Goal: Use online tool/utility: Utilize a website feature to perform a specific function

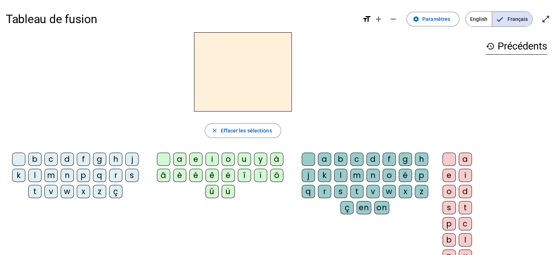
click at [114, 176] on div "r" at bounding box center [115, 175] width 13 height 13
click at [226, 159] on div "o" at bounding box center [227, 159] width 13 height 13
click at [343, 158] on div "b" at bounding box center [340, 159] width 13 height 13
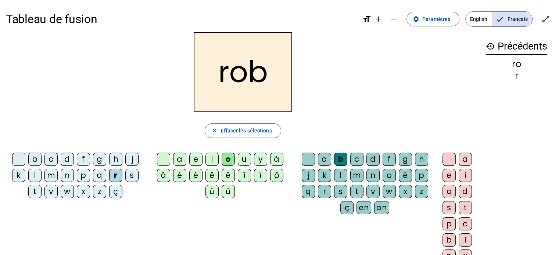
click at [391, 175] on div "o" at bounding box center [388, 175] width 13 height 13
click at [338, 160] on div "b" at bounding box center [340, 159] width 13 height 13
click at [448, 188] on div "o" at bounding box center [448, 191] width 13 height 13
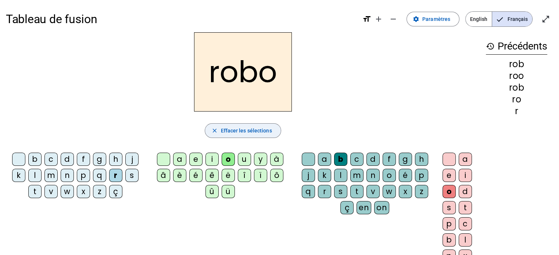
click at [249, 137] on span "button" at bounding box center [242, 131] width 75 height 18
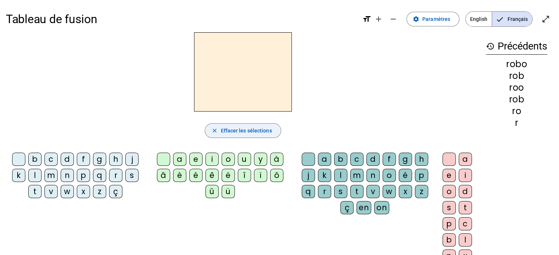
click at [244, 135] on span "button" at bounding box center [242, 131] width 75 height 18
click at [491, 48] on mat-icon "history" at bounding box center [489, 46] width 9 height 9
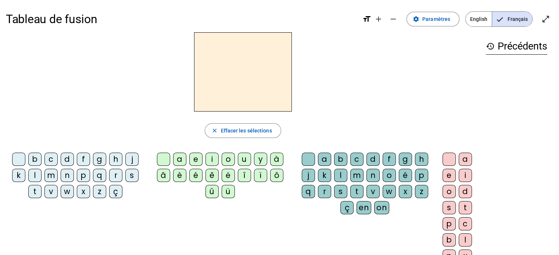
click at [83, 176] on div "p" at bounding box center [83, 175] width 13 height 13
click at [227, 161] on div "o" at bounding box center [227, 159] width 13 height 13
click at [355, 191] on div "t" at bounding box center [356, 191] width 13 height 13
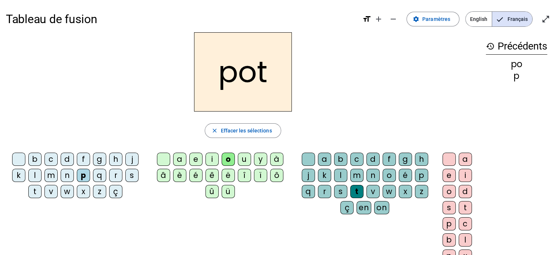
click at [48, 176] on div "m" at bounding box center [50, 175] width 13 height 13
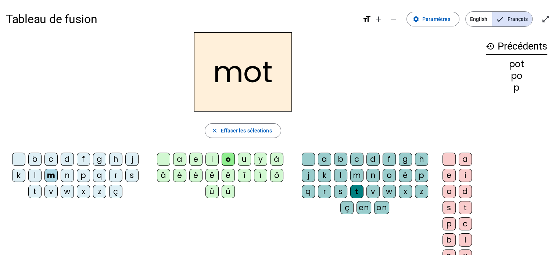
click at [372, 175] on div "n" at bounding box center [372, 175] width 13 height 13
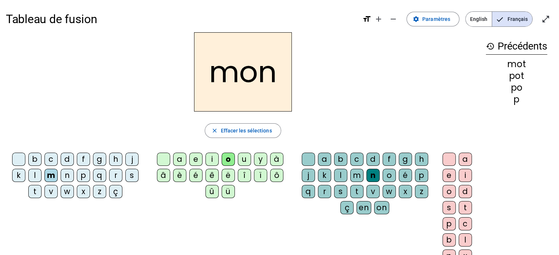
click at [355, 192] on div "t" at bounding box center [356, 191] width 13 height 13
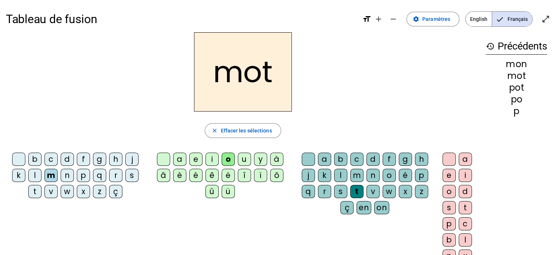
click at [448, 191] on div "o" at bounding box center [448, 191] width 13 height 13
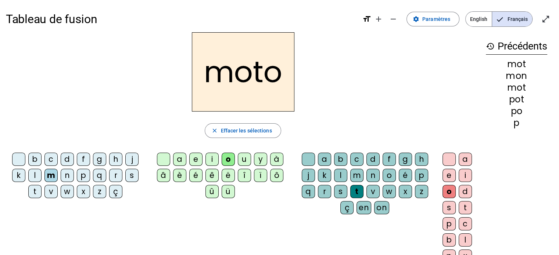
click at [35, 179] on div "l" at bounding box center [34, 175] width 13 height 13
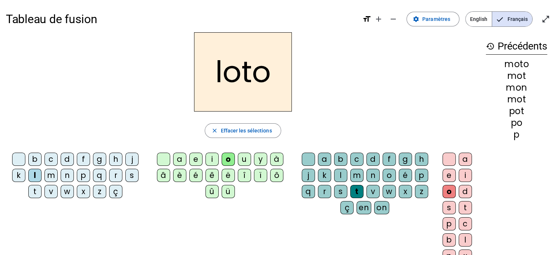
click at [180, 159] on div "a" at bounding box center [179, 159] width 13 height 13
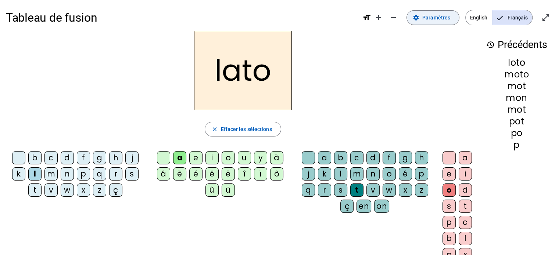
click at [427, 16] on span "Paramètres" at bounding box center [436, 17] width 28 height 9
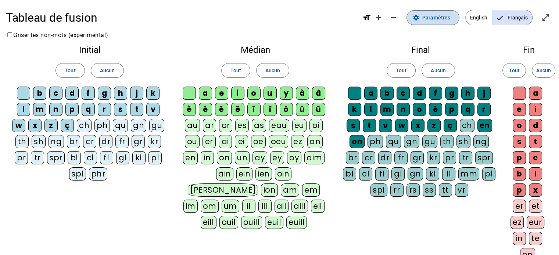
click at [437, 15] on span "Paramètres" at bounding box center [436, 17] width 28 height 9
click at [427, 18] on span "Paramètres" at bounding box center [436, 17] width 28 height 9
click at [424, 16] on span "Paramètres" at bounding box center [436, 17] width 28 height 9
click at [423, 18] on span at bounding box center [432, 18] width 52 height 18
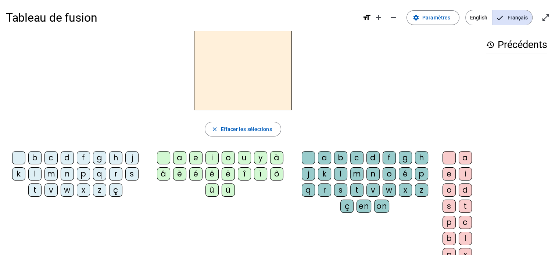
click at [64, 159] on div "d" at bounding box center [67, 157] width 13 height 13
click at [229, 161] on div "o" at bounding box center [227, 157] width 13 height 13
click at [372, 157] on div "d" at bounding box center [372, 157] width 13 height 13
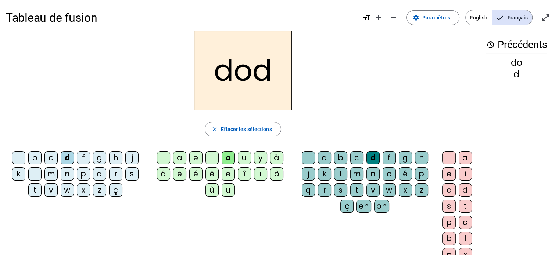
click at [388, 175] on div "o" at bounding box center [388, 173] width 13 height 13
click at [369, 162] on div "d" at bounding box center [372, 157] width 13 height 13
click at [450, 194] on div "o" at bounding box center [448, 190] width 13 height 13
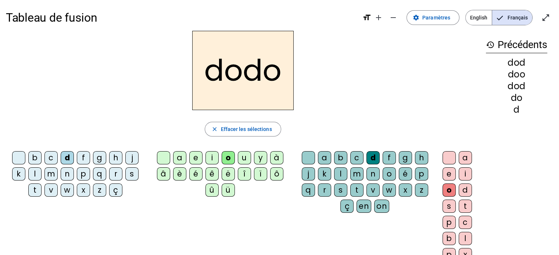
click at [50, 173] on div "m" at bounding box center [50, 173] width 13 height 13
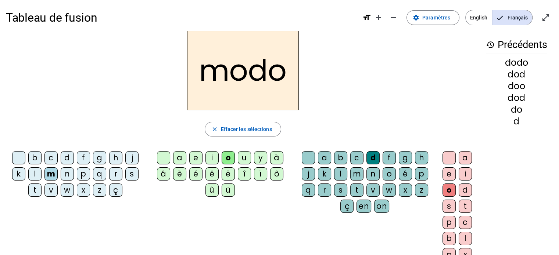
click at [447, 173] on div "e" at bounding box center [448, 173] width 13 height 13
